Goal: Task Accomplishment & Management: Manage account settings

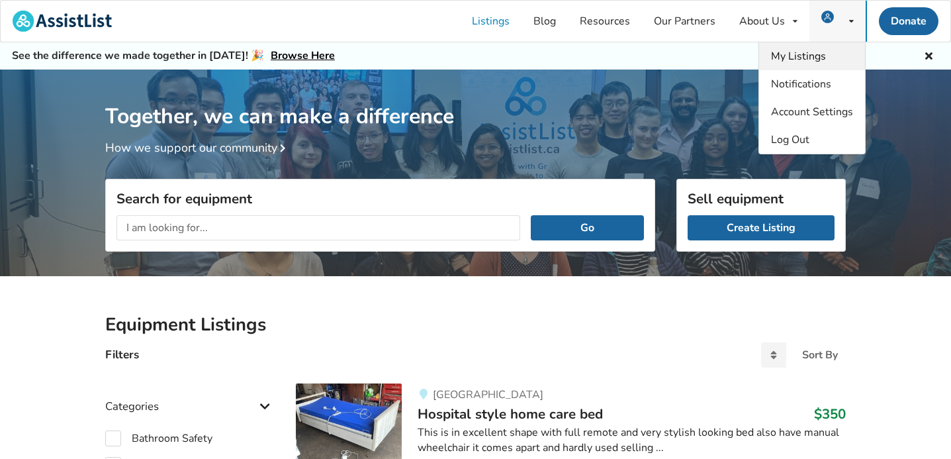
click at [798, 56] on span "My Listings" at bounding box center [798, 56] width 55 height 15
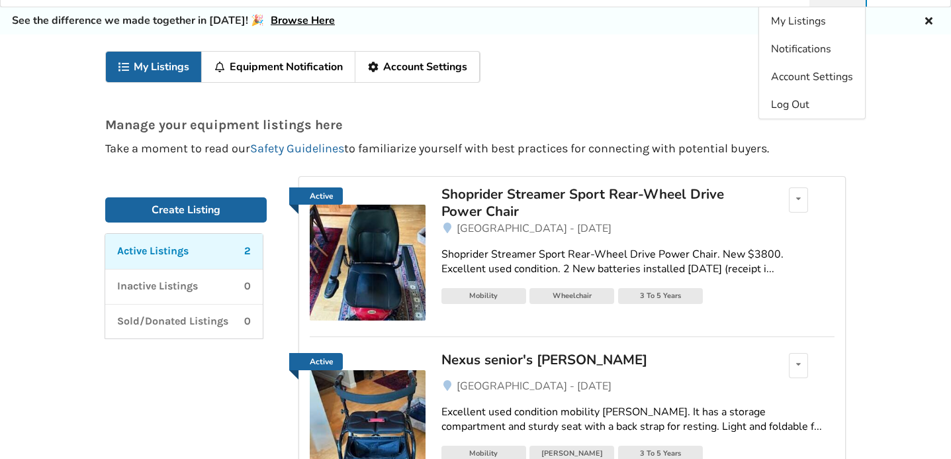
scroll to position [42, 0]
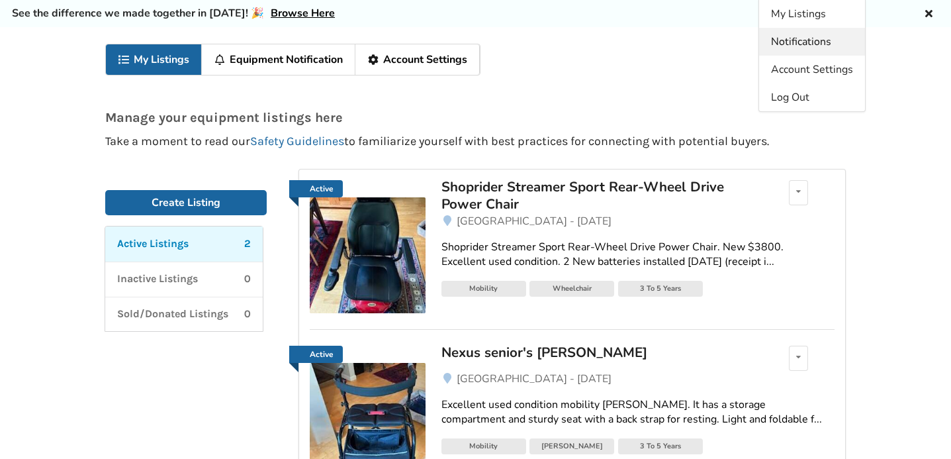
click at [785, 42] on span "Notifications" at bounding box center [801, 41] width 60 height 15
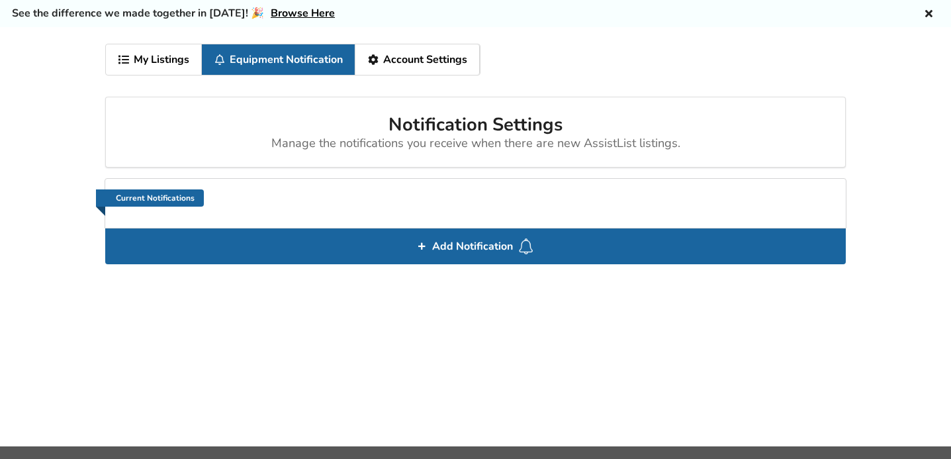
click at [439, 64] on link "Account Settings" at bounding box center [417, 59] width 124 height 30
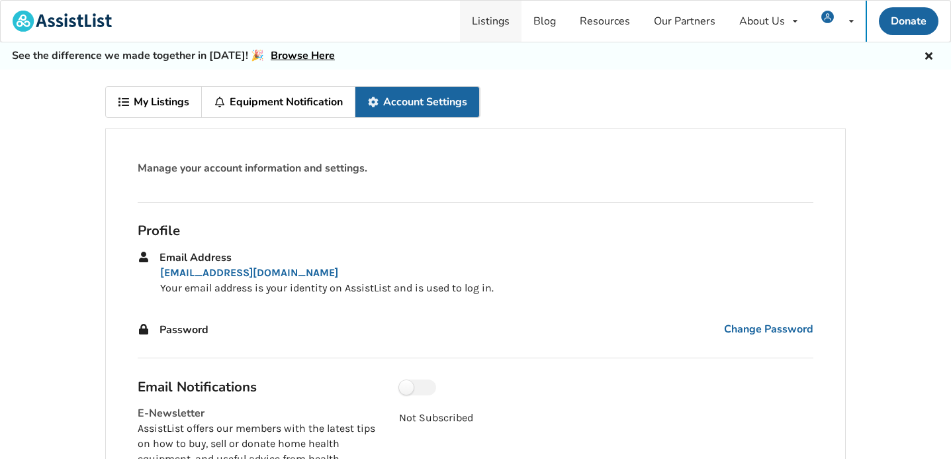
click at [492, 21] on link "Listings" at bounding box center [491, 21] width 62 height 41
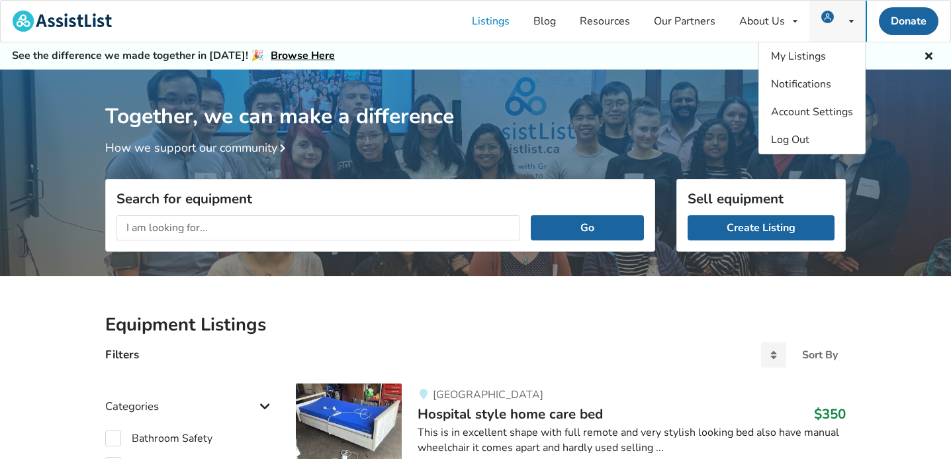
click at [832, 17] on img at bounding box center [827, 17] width 13 height 13
click at [795, 58] on span "My Listings" at bounding box center [798, 56] width 55 height 15
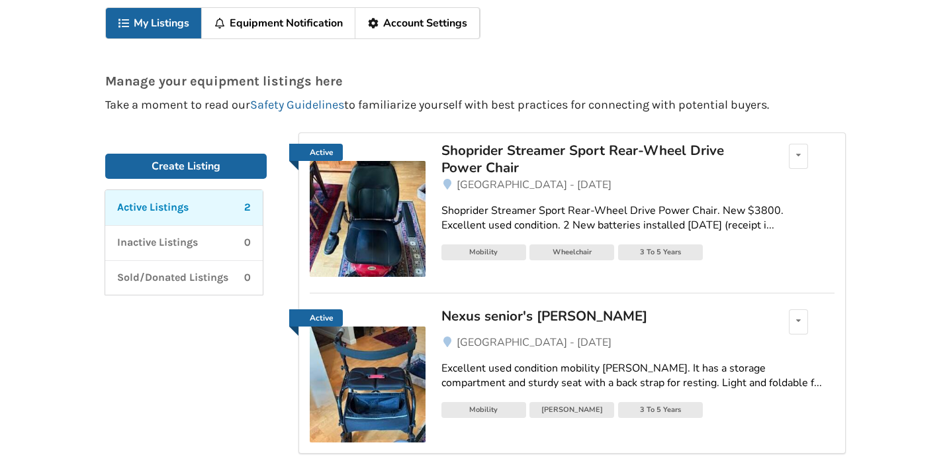
scroll to position [80, 0]
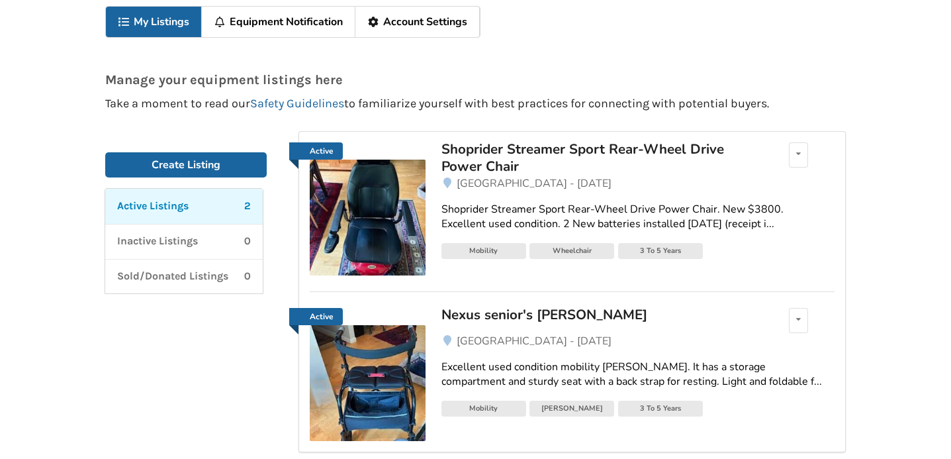
click at [594, 145] on div "Shoprider Streamer Sport Rear-Wheel Drive Power Chair" at bounding box center [595, 157] width 309 height 35
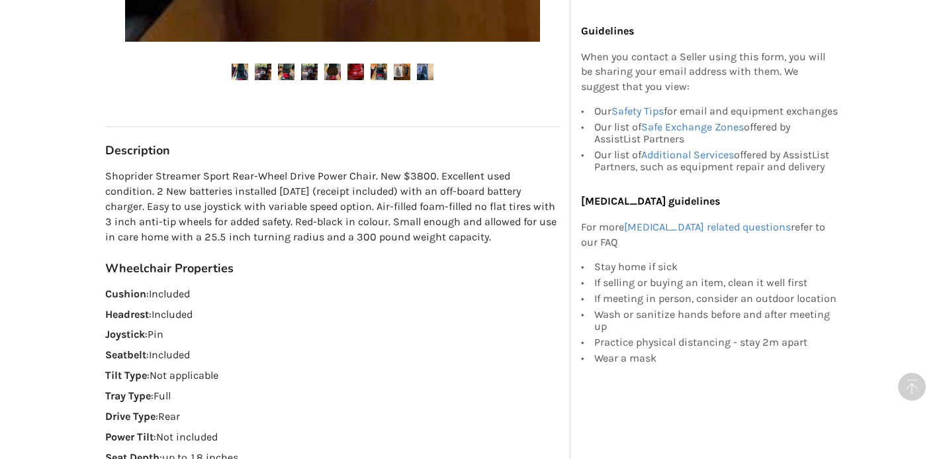
scroll to position [1283, 0]
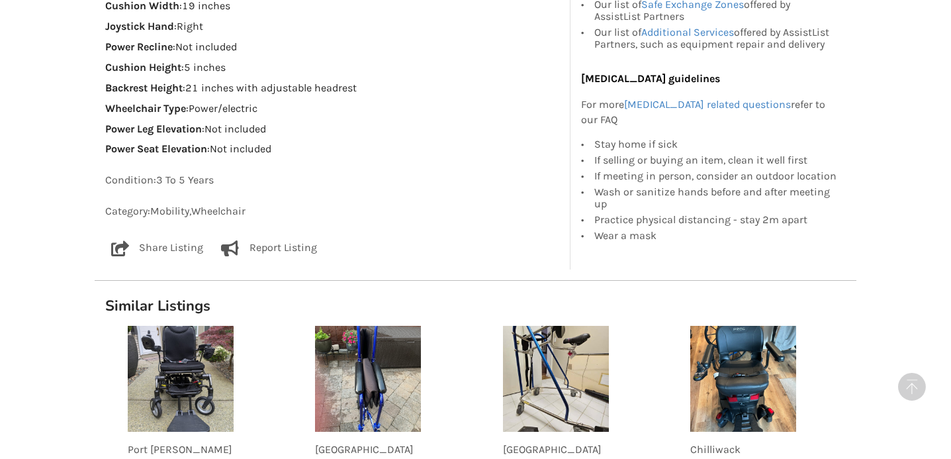
click at [185, 247] on p "Share Listing" at bounding box center [171, 248] width 64 height 16
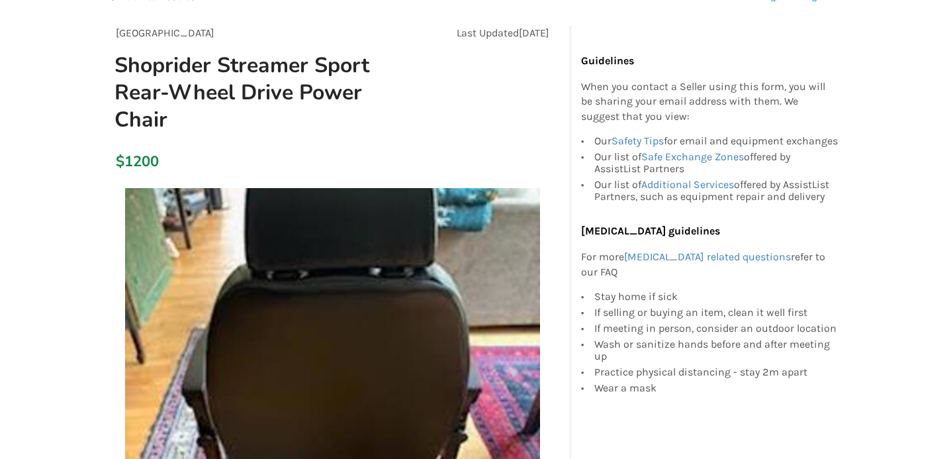
scroll to position [0, 0]
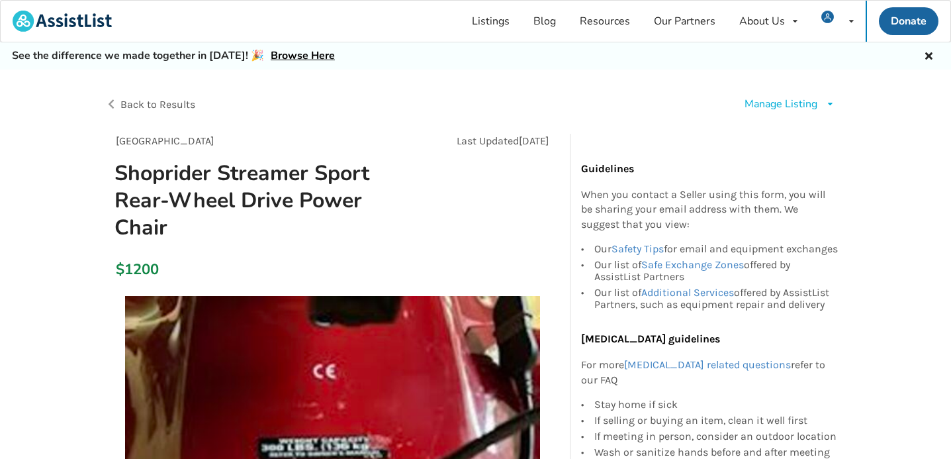
click at [787, 103] on div "Manage Listing" at bounding box center [780, 104] width 73 height 15
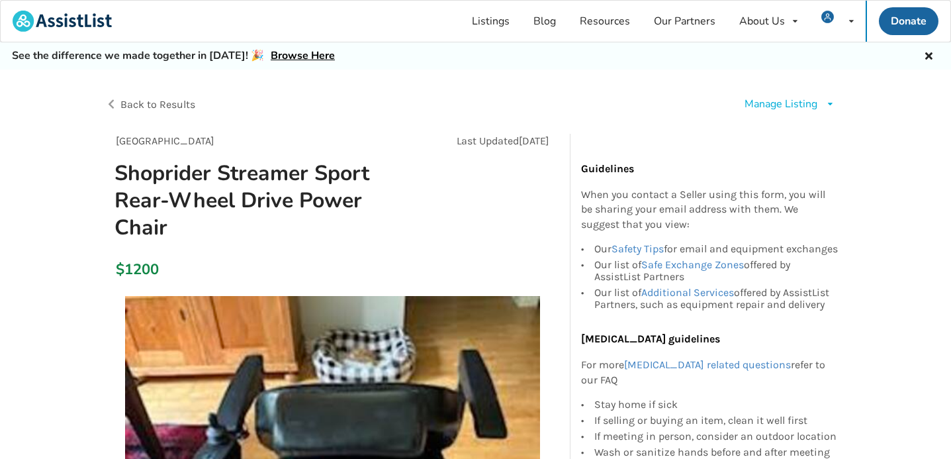
click at [694, 118] on div "Manage Listing Edit listing Renew listing Mark as Sold Delete listing" at bounding box center [661, 104] width 371 height 37
